Goal: Check status: Check status

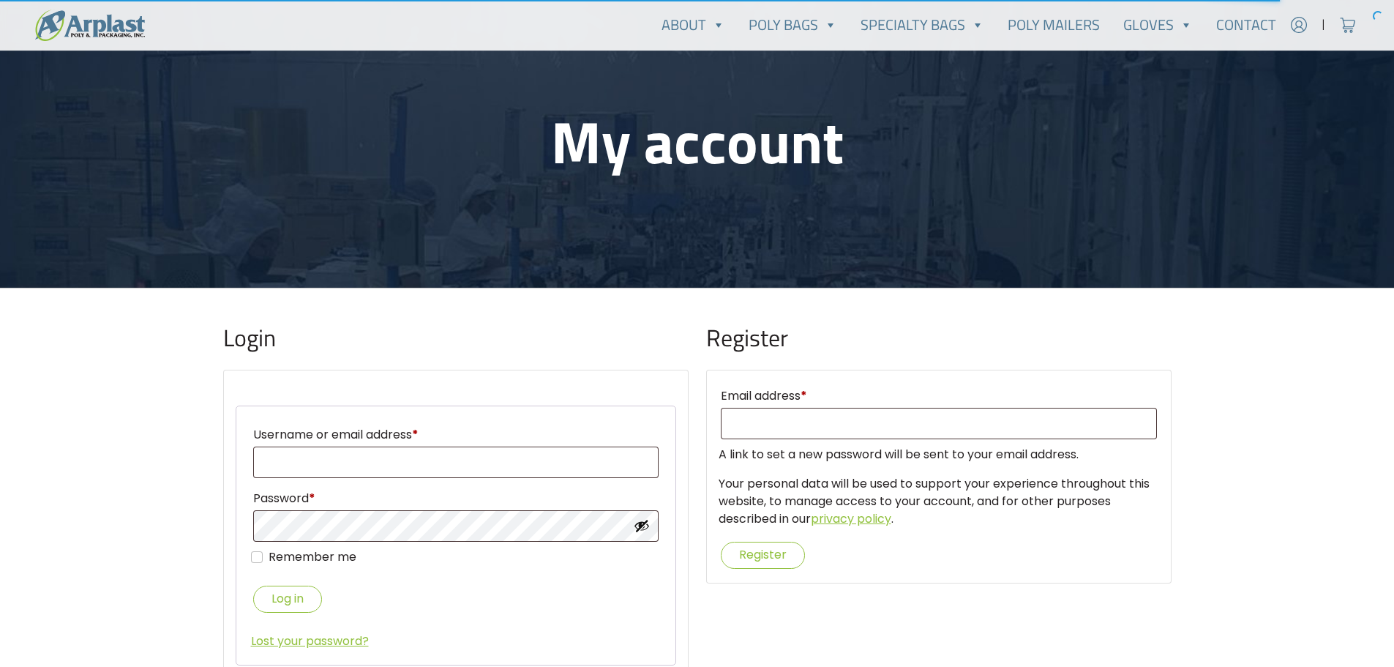
scroll to position [293, 0]
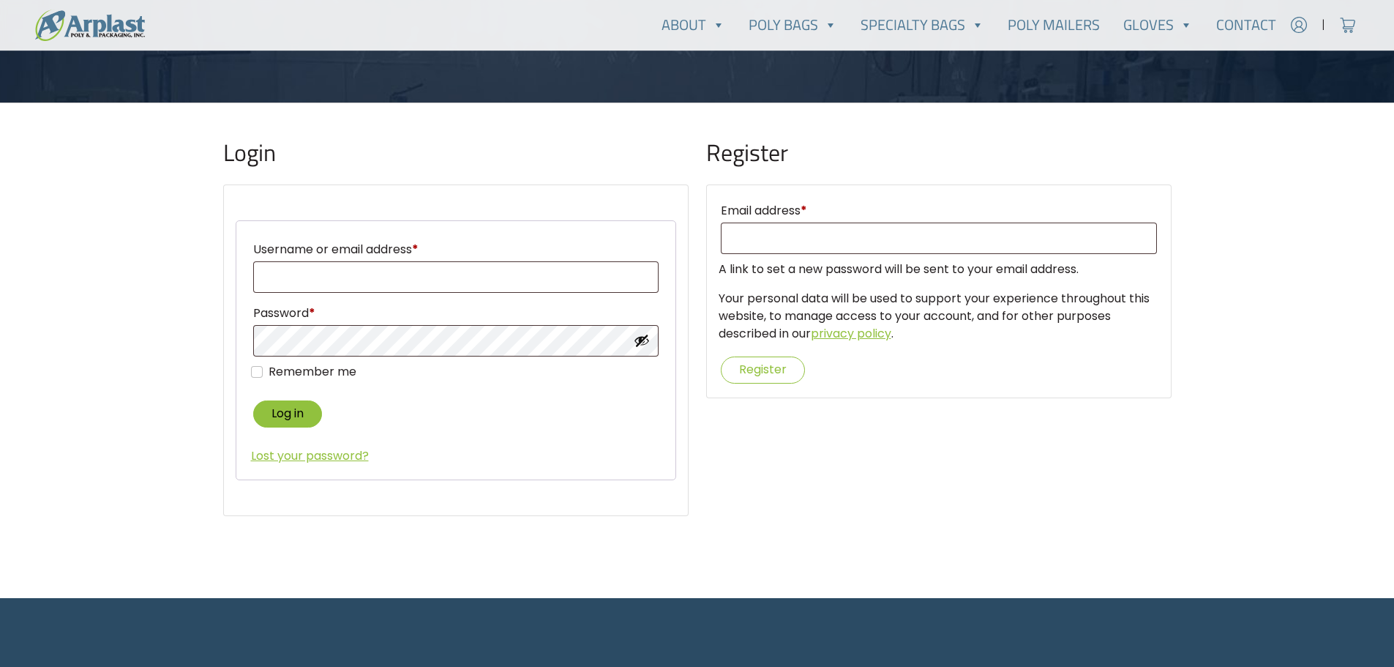
type input "yerusha@alluregemsllc.com"
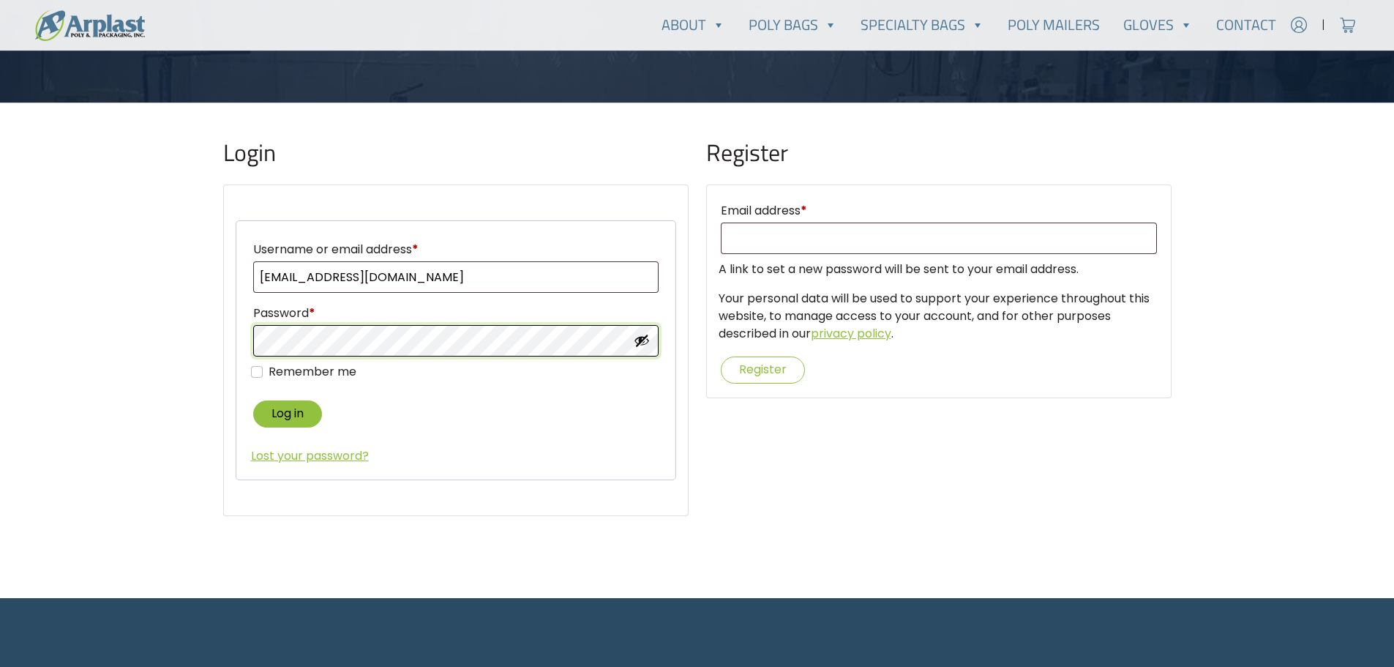
type input "yerusha@alluregemsllc.com"
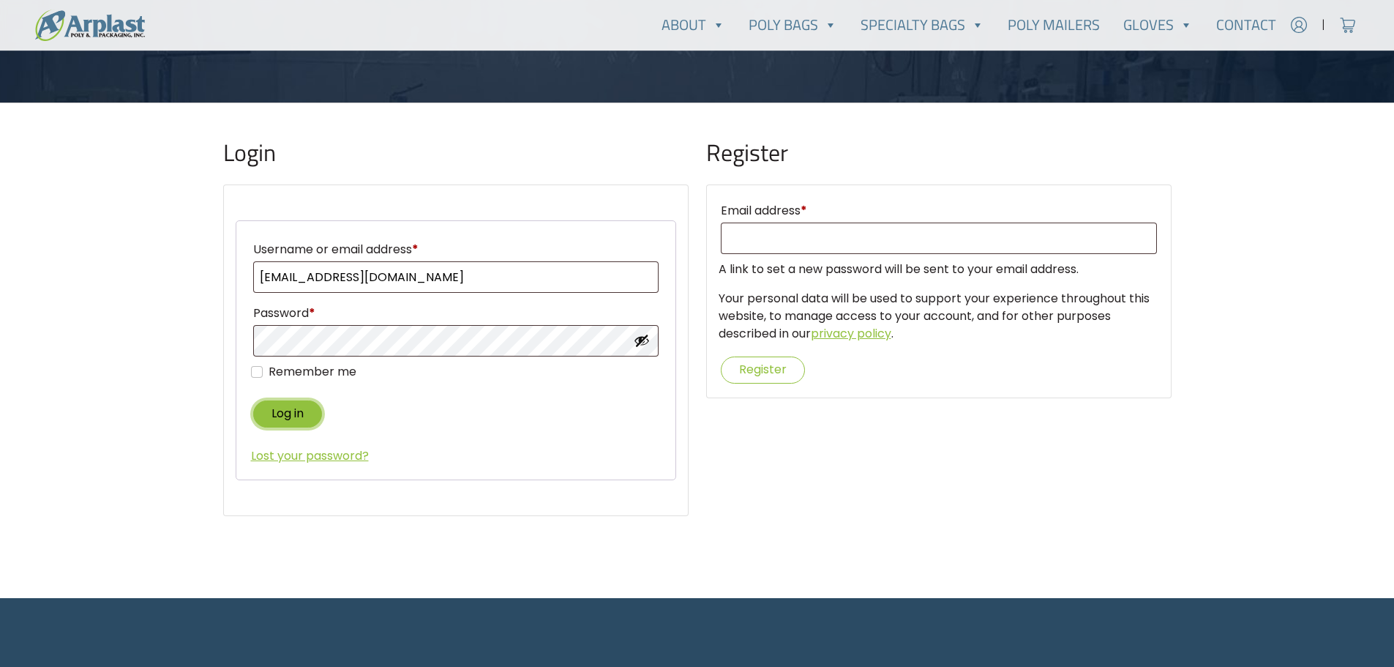
click at [286, 413] on button "Log in" at bounding box center [287, 413] width 69 height 27
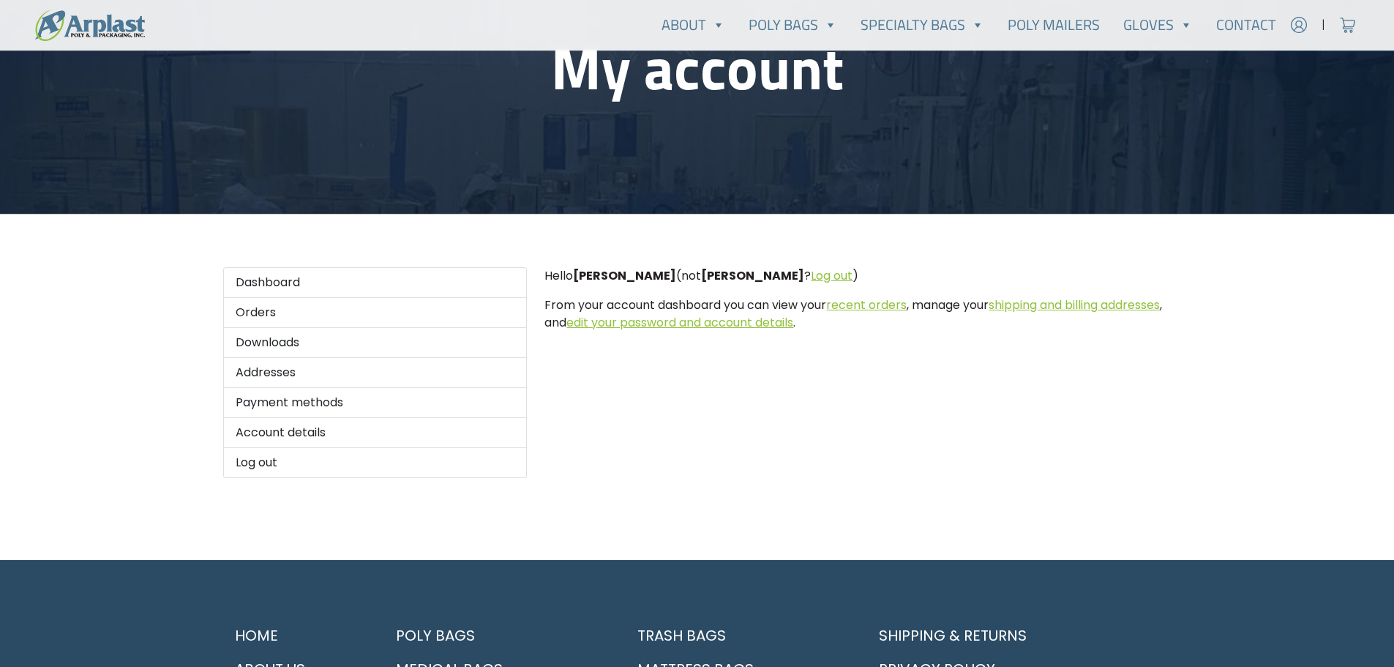
scroll to position [220, 0]
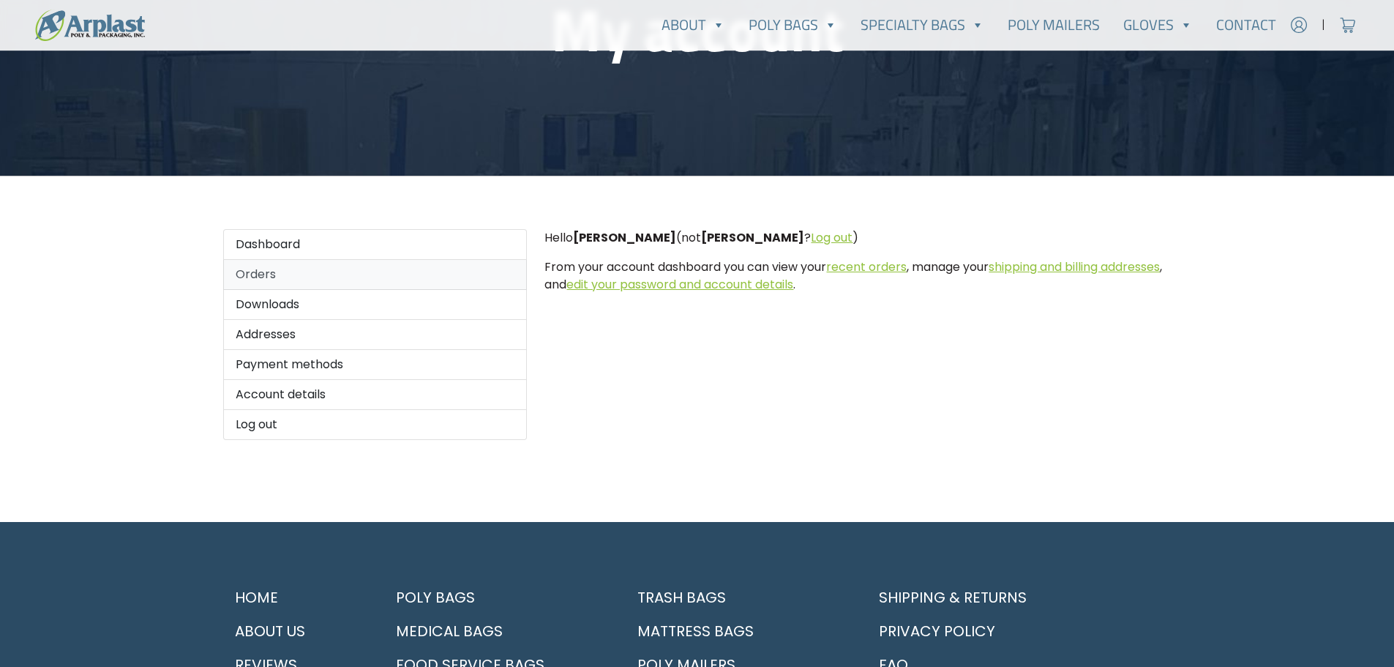
click at [262, 277] on link "Orders" at bounding box center [375, 275] width 304 height 30
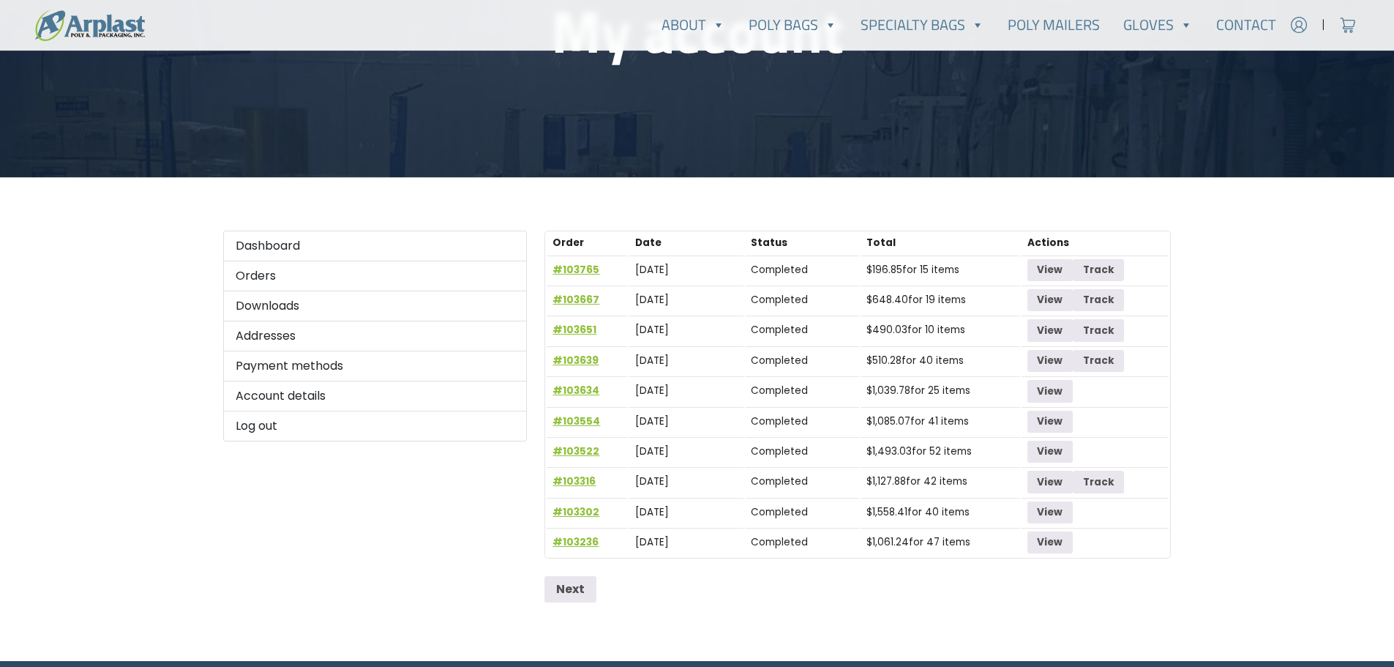
scroll to position [220, 0]
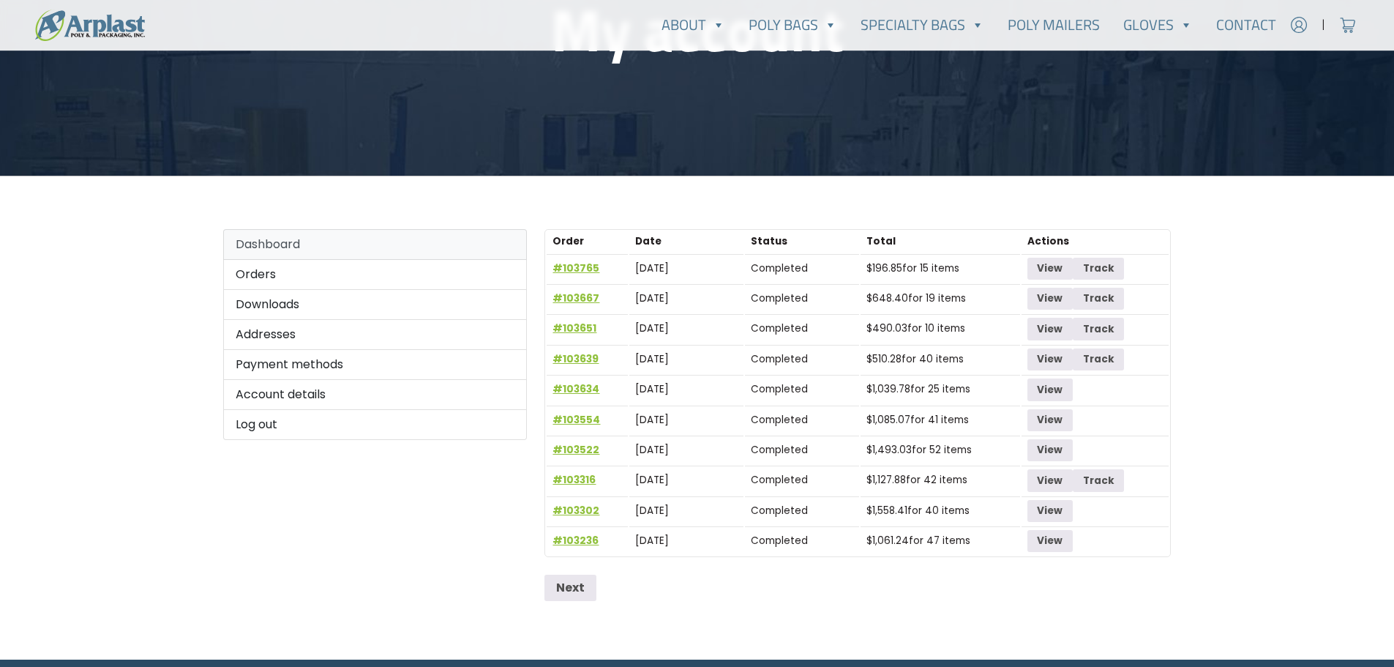
click at [266, 244] on link "Dashboard" at bounding box center [375, 244] width 304 height 31
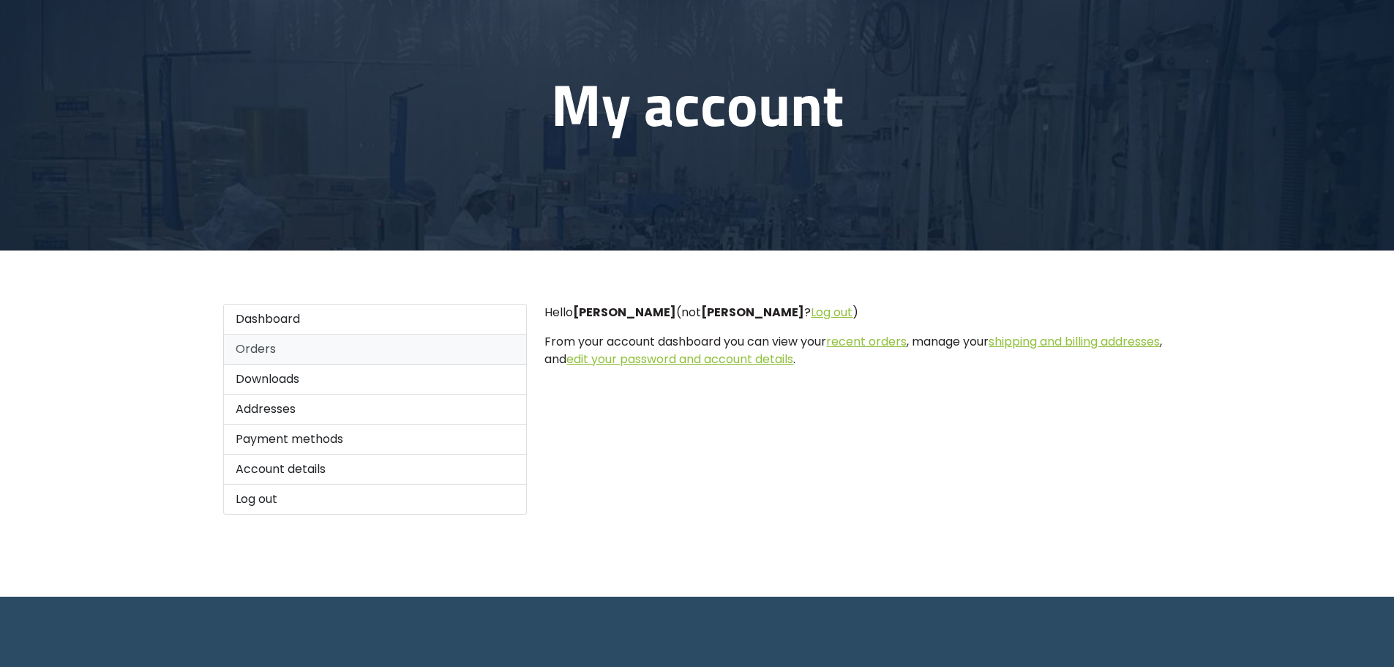
scroll to position [146, 0]
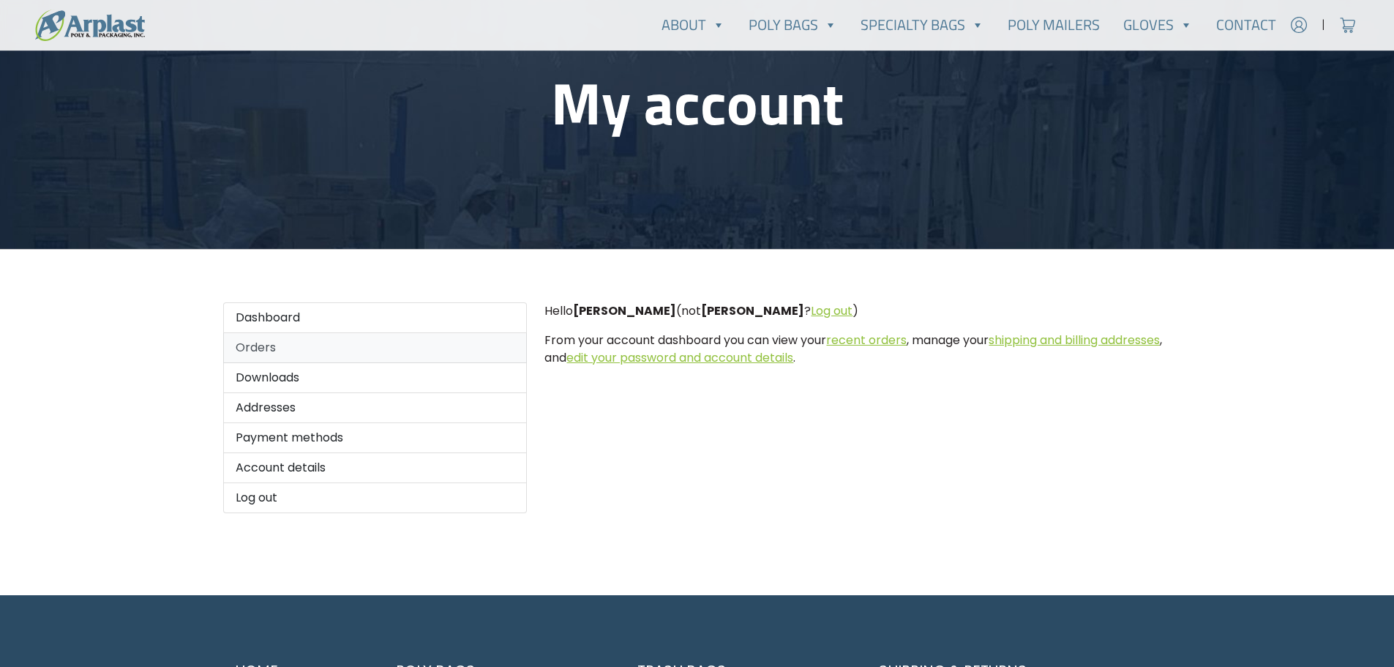
click at [260, 344] on link "Orders" at bounding box center [375, 348] width 304 height 30
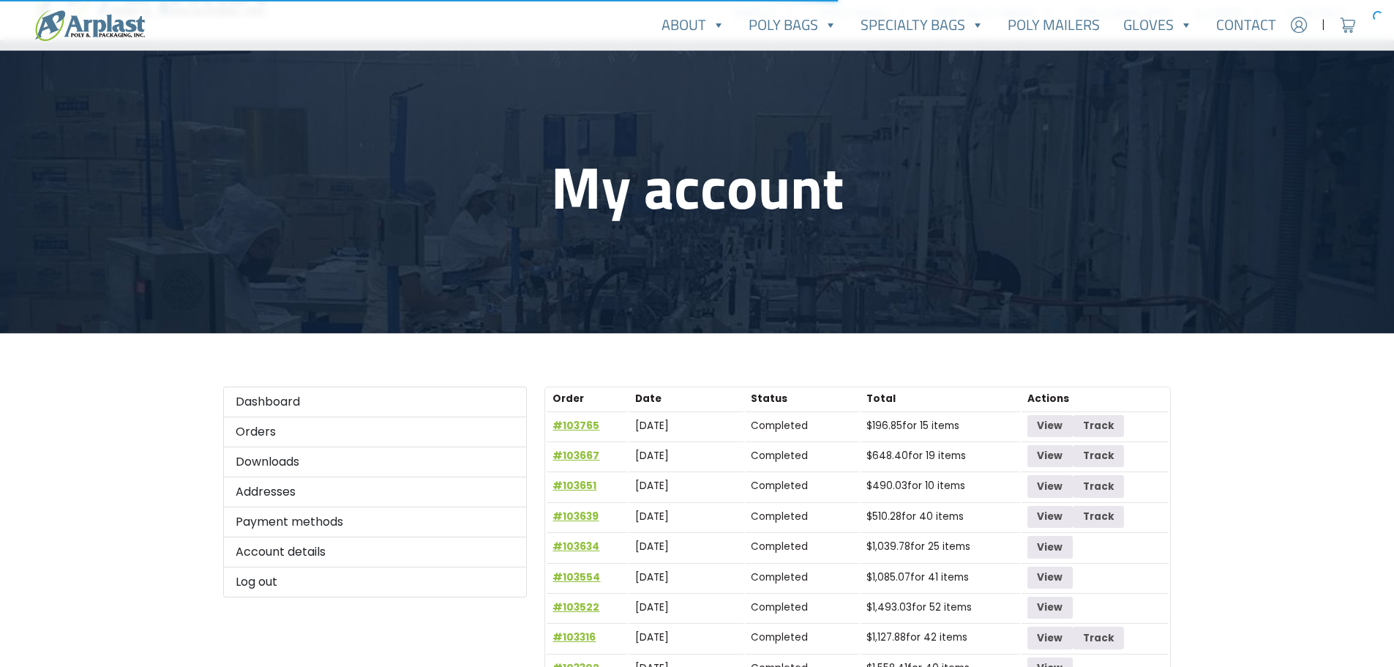
scroll to position [220, 0]
